Goal: Find specific page/section: Find specific page/section

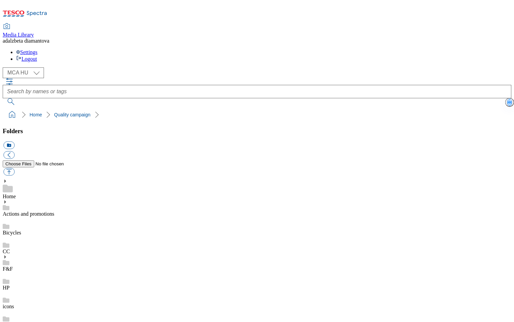
select select "flare-mca-hu"
click at [9, 285] on link "HP" at bounding box center [6, 288] width 7 height 6
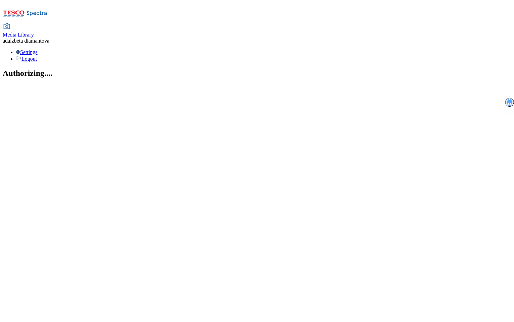
select select "flare-mca-hu"
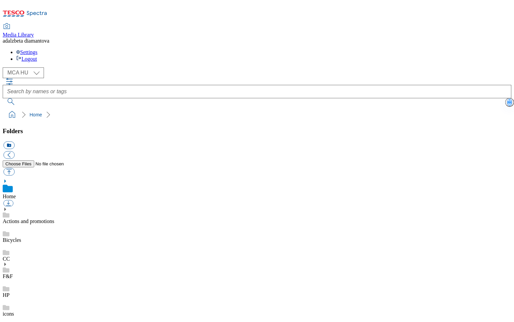
click at [37, 280] on div "HP" at bounding box center [257, 289] width 509 height 19
